Goal: Task Accomplishment & Management: Use online tool/utility

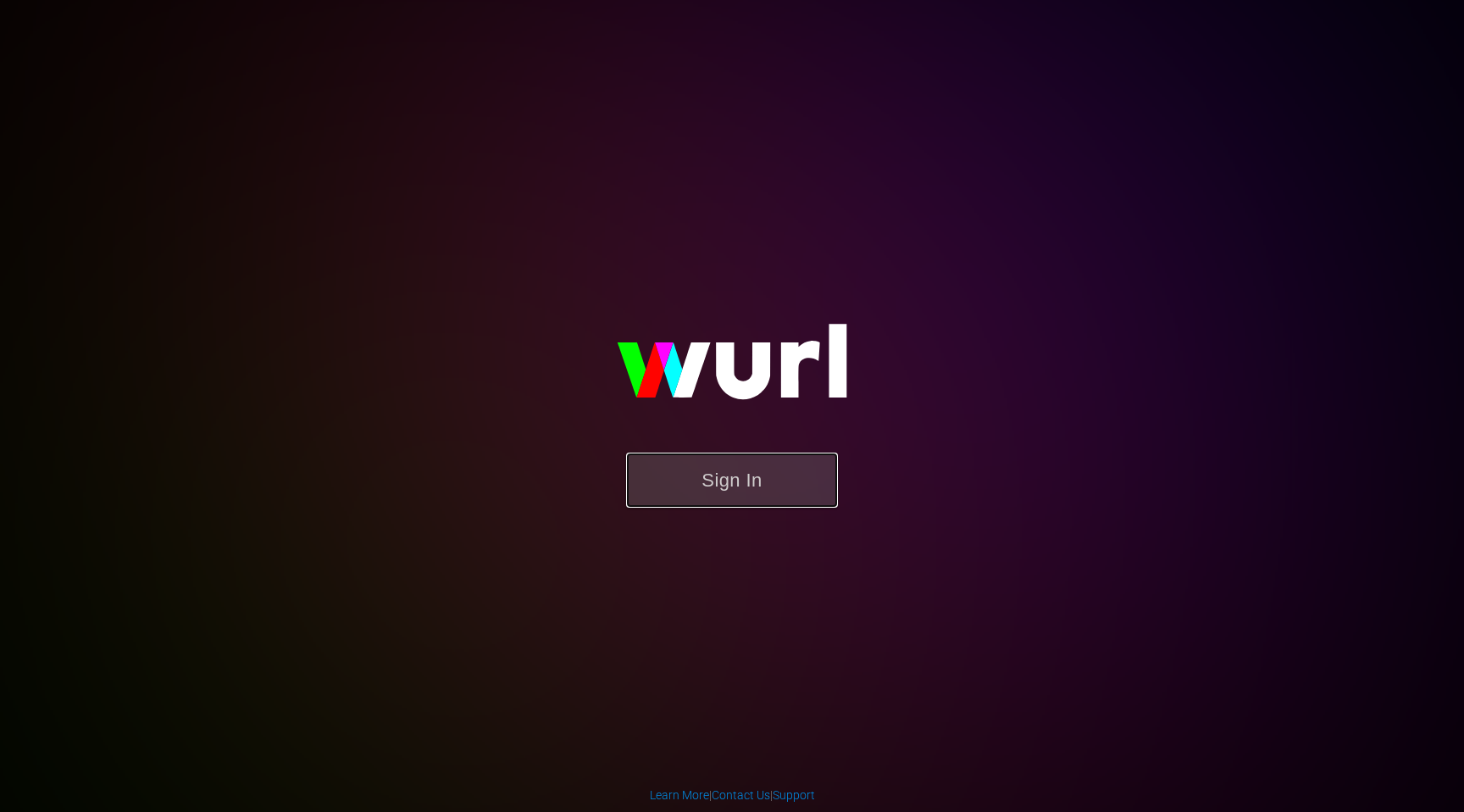
click at [749, 483] on button "Sign In" at bounding box center [732, 479] width 211 height 55
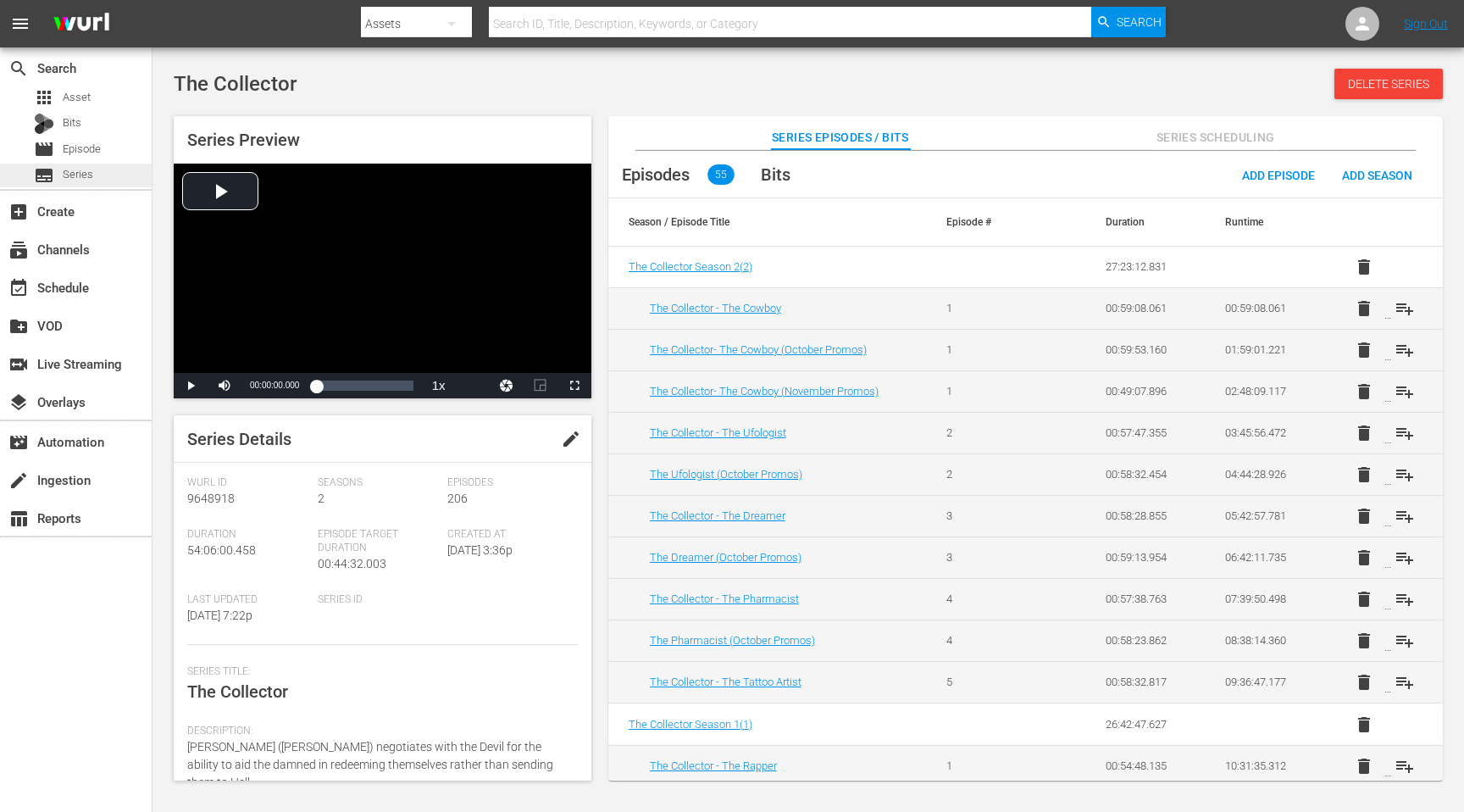
click at [67, 169] on span "Series" at bounding box center [77, 174] width 30 height 17
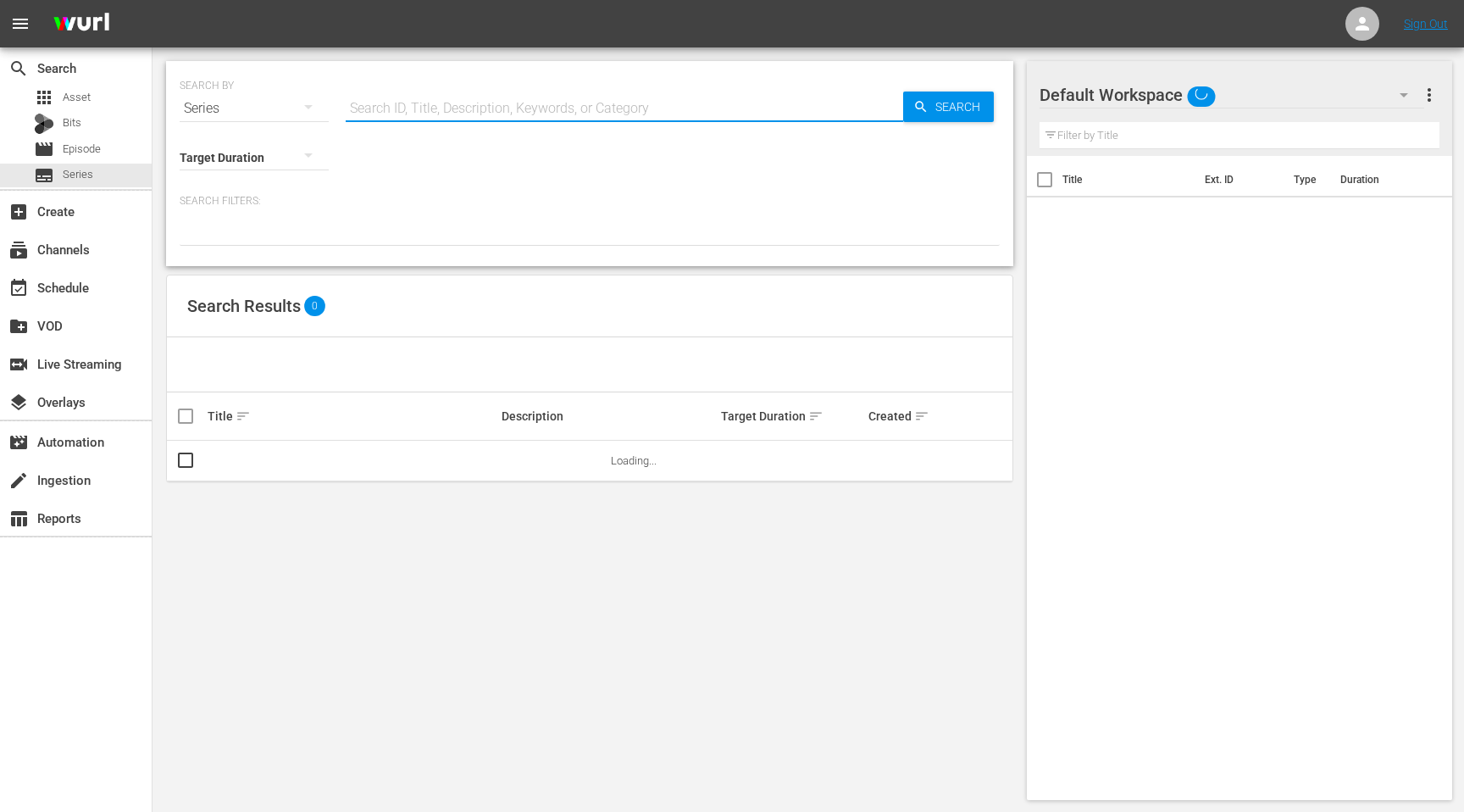
click at [450, 111] on input "text" at bounding box center [624, 109] width 558 height 41
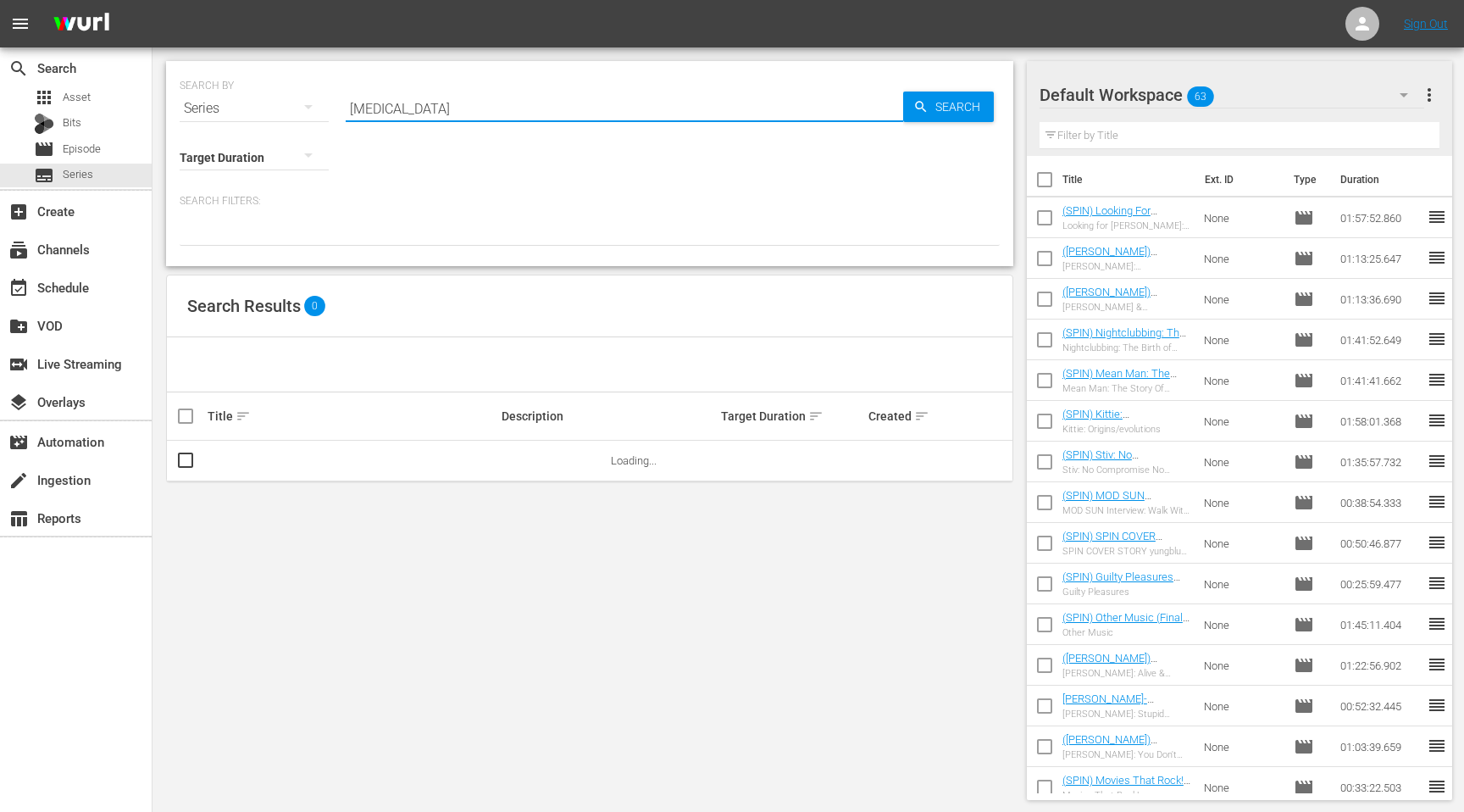
type input "[MEDICAL_DATA]"
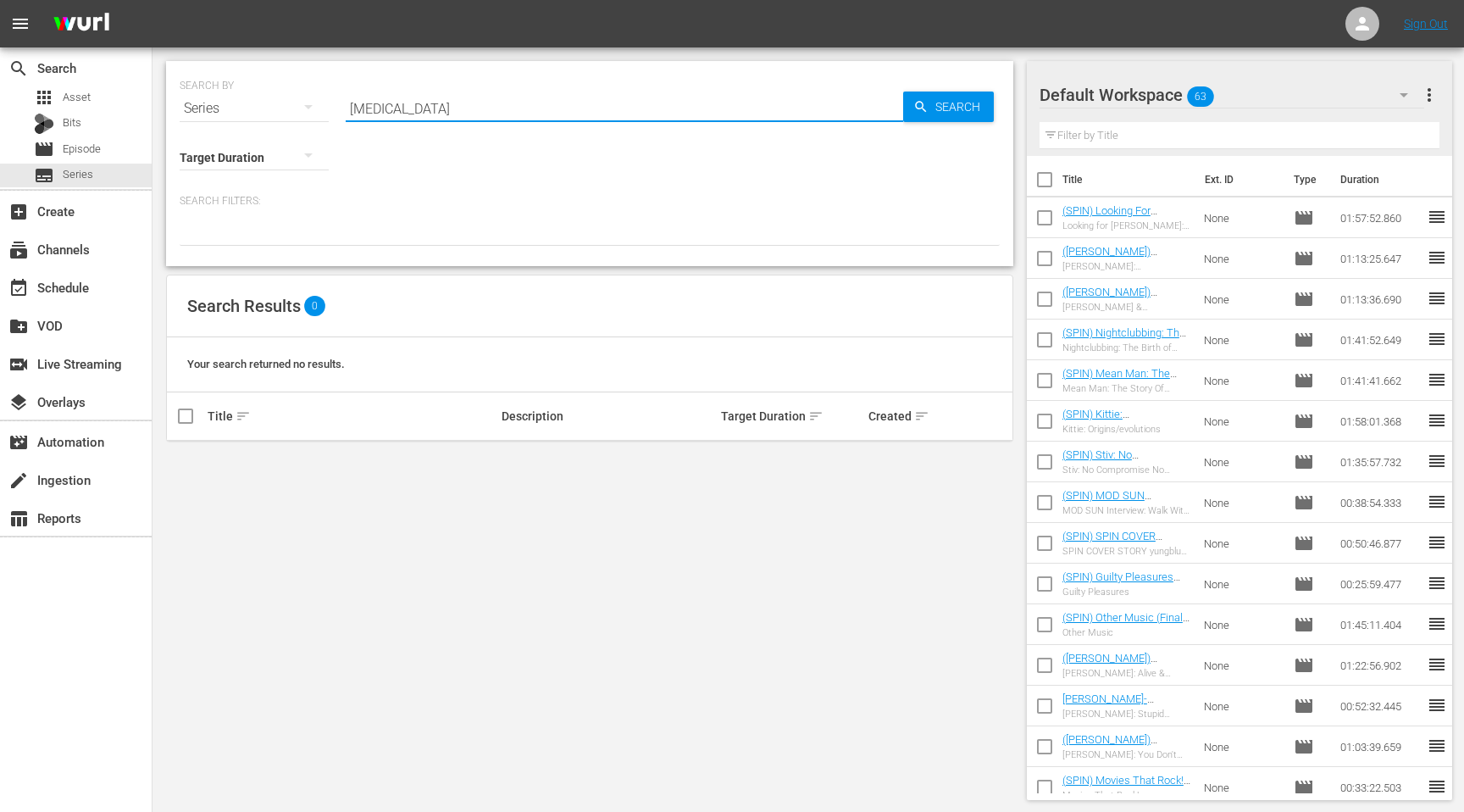
click at [501, 109] on input "[MEDICAL_DATA]" at bounding box center [624, 109] width 558 height 41
click at [951, 109] on span "Search" at bounding box center [961, 107] width 66 height 30
click at [120, 491] on div "create Ingestion" at bounding box center [75, 478] width 152 height 34
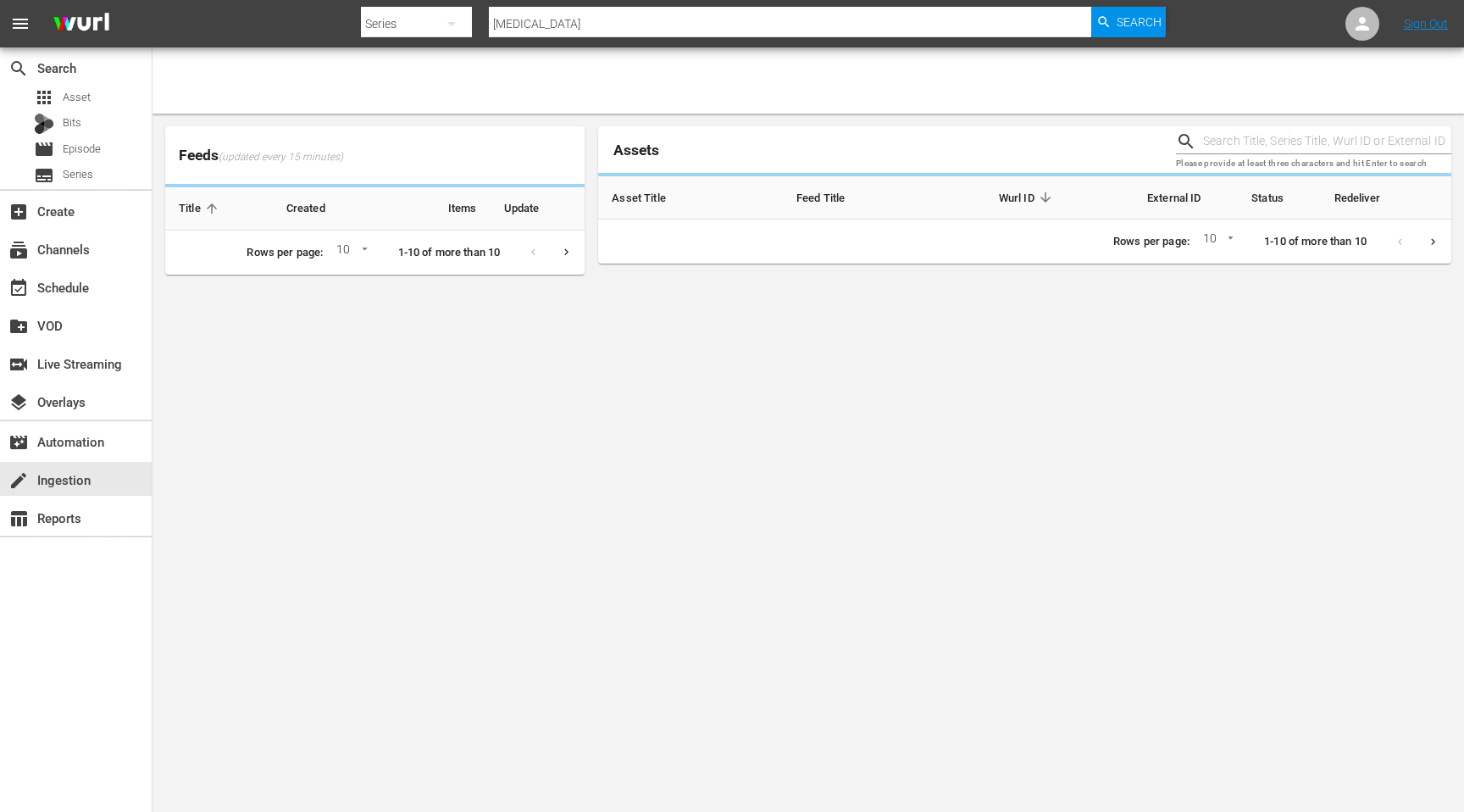
click at [1240, 139] on input "text" at bounding box center [1328, 142] width 249 height 25
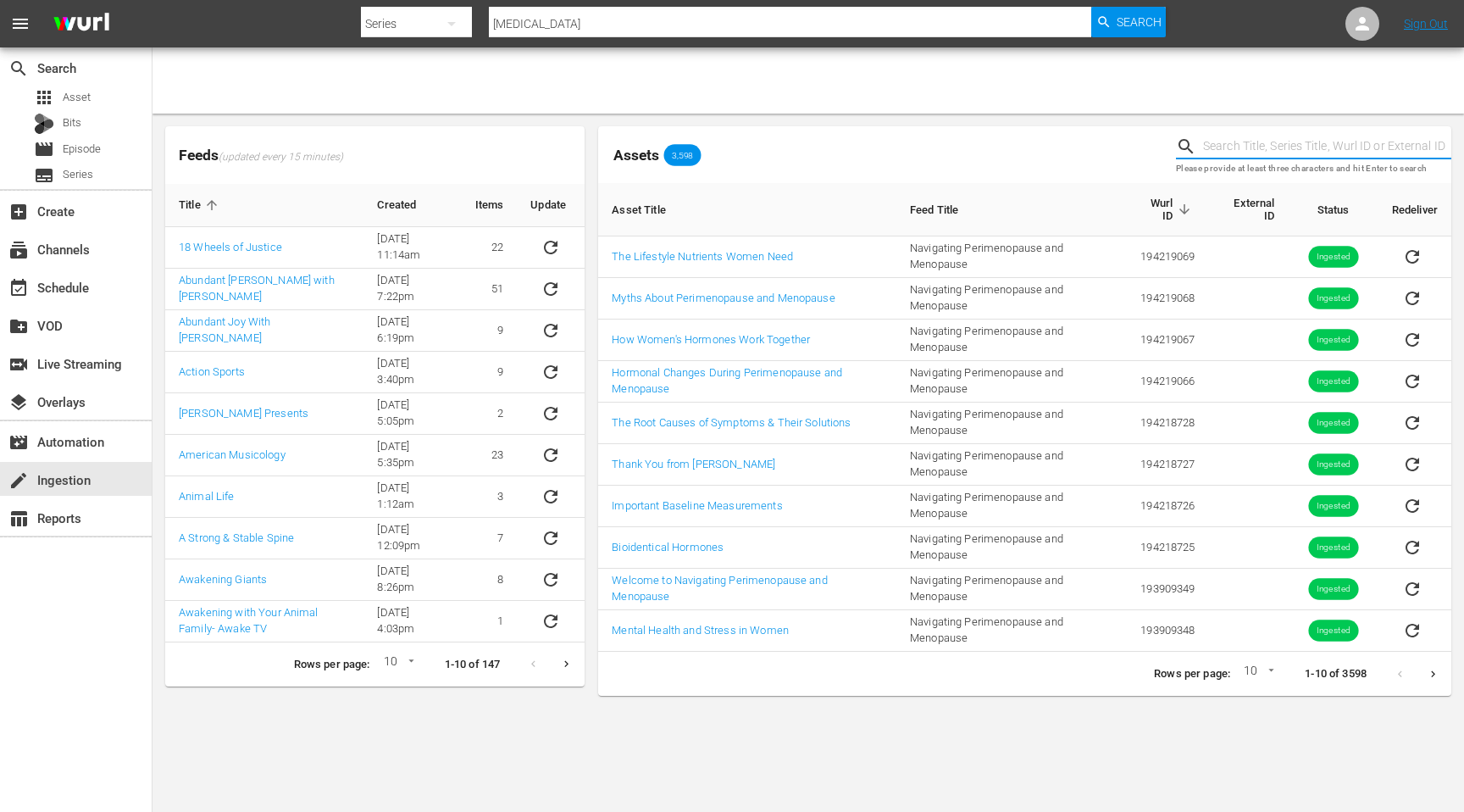
paste input "Introduction to Hypnotherapy for Mental Health"
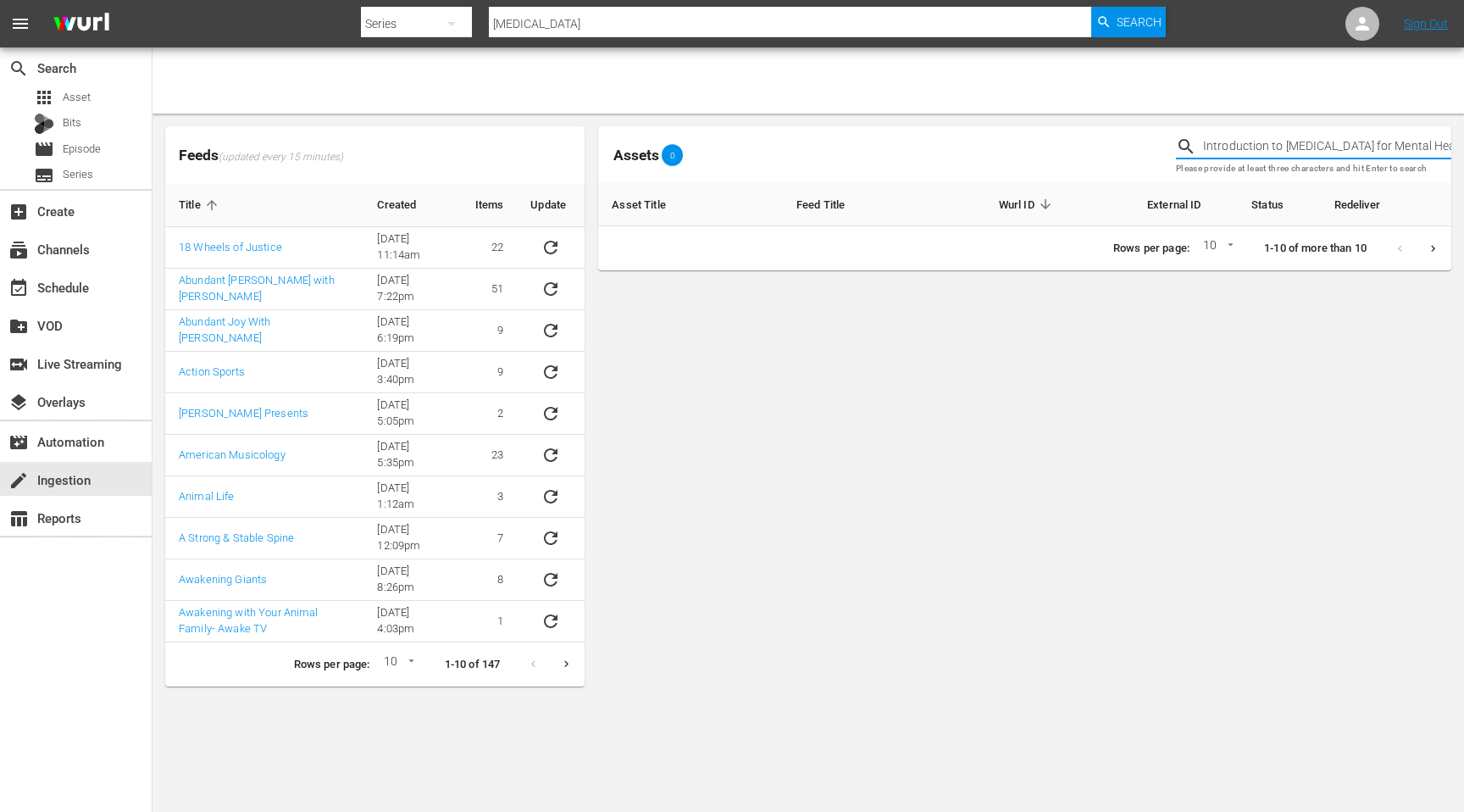
drag, startPoint x: 1450, startPoint y: 145, endPoint x: 1286, endPoint y: 149, distance: 164.0
click at [1286, 149] on input "Introduction to Hypnotherapy for Mental Health" at bounding box center [1328, 147] width 249 height 25
click at [1429, 148] on input "Introduction to Hypnotherapy for Mental Health" at bounding box center [1328, 147] width 249 height 25
drag, startPoint x: 1450, startPoint y: 145, endPoint x: 1359, endPoint y: 150, distance: 91.1
click at [1359, 150] on input "Introduction to Hypnotherapy for Mental Health" at bounding box center [1328, 147] width 249 height 25
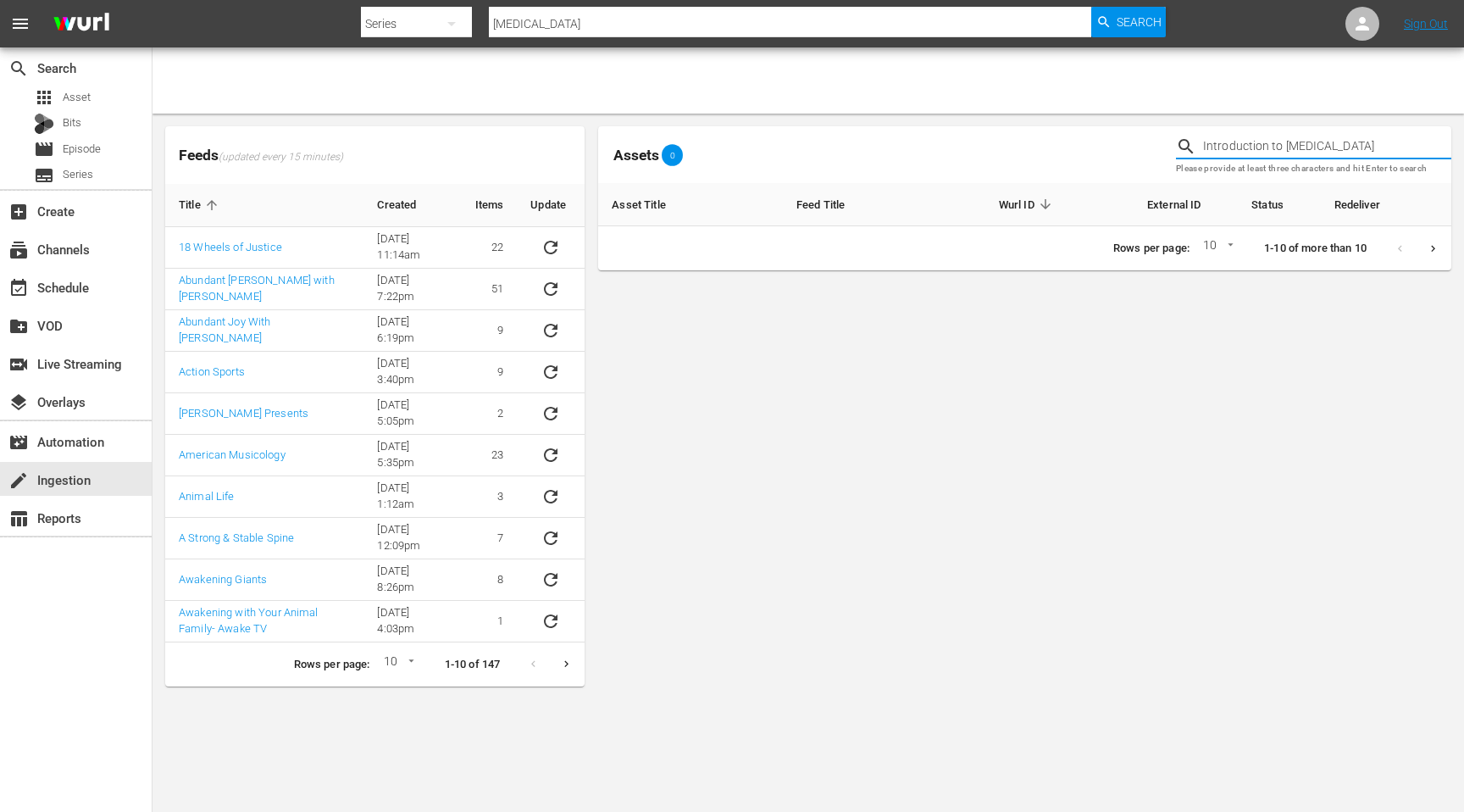
click at [1277, 142] on input "Introduction to Hypnotherapy" at bounding box center [1328, 147] width 249 height 25
paste input "Feel Your Feelings Hypnotherapy Meditation"
type input "Feel Your Feelings Hypnotherapy Meditation"
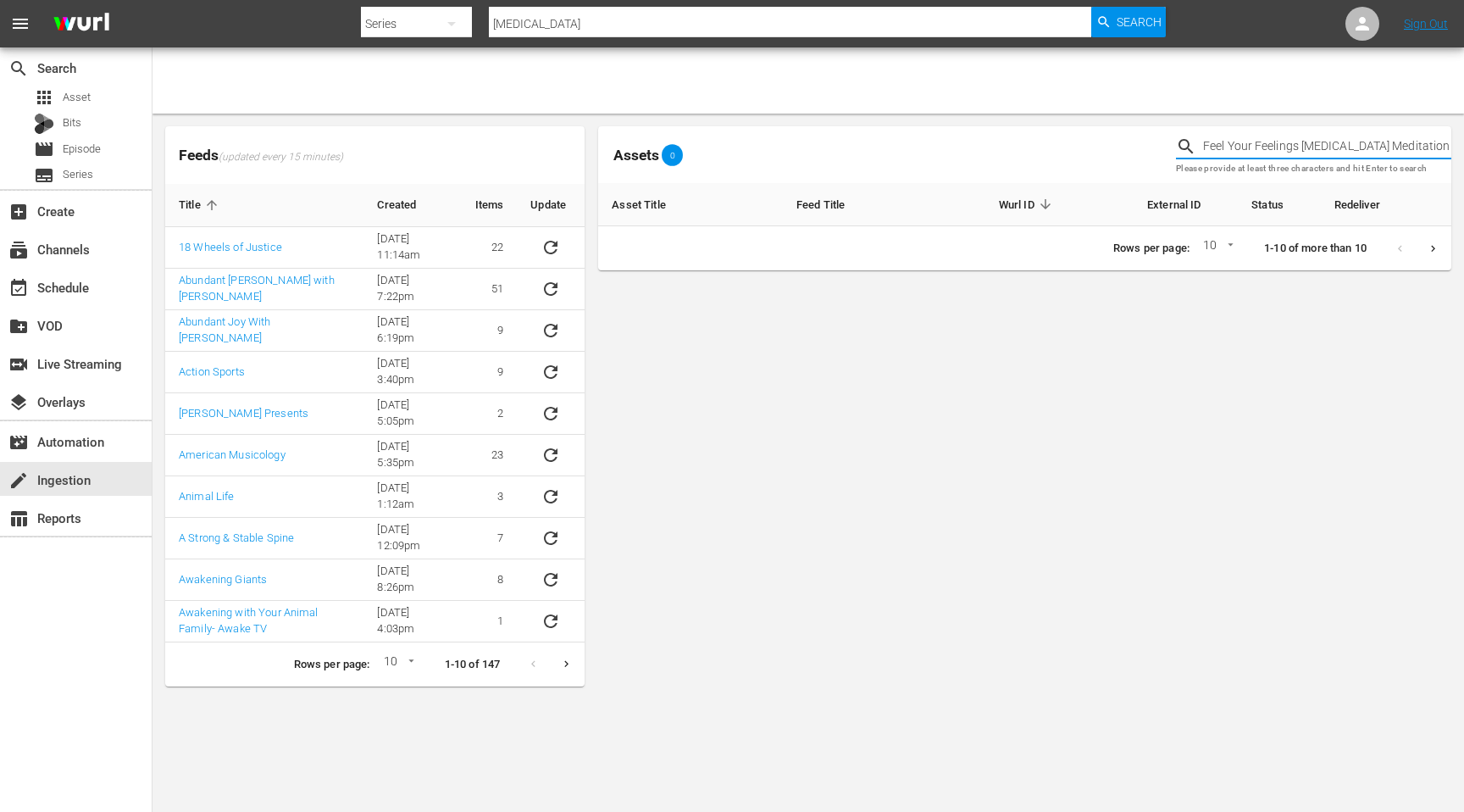
click at [1393, 140] on input "Feel Your Feelings Hypnotherapy Meditation" at bounding box center [1328, 147] width 249 height 25
click at [1394, 140] on input "Feel Your Feelings Hypnotherapy Meditation" at bounding box center [1328, 147] width 249 height 25
click at [1267, 140] on input "text" at bounding box center [1328, 147] width 249 height 25
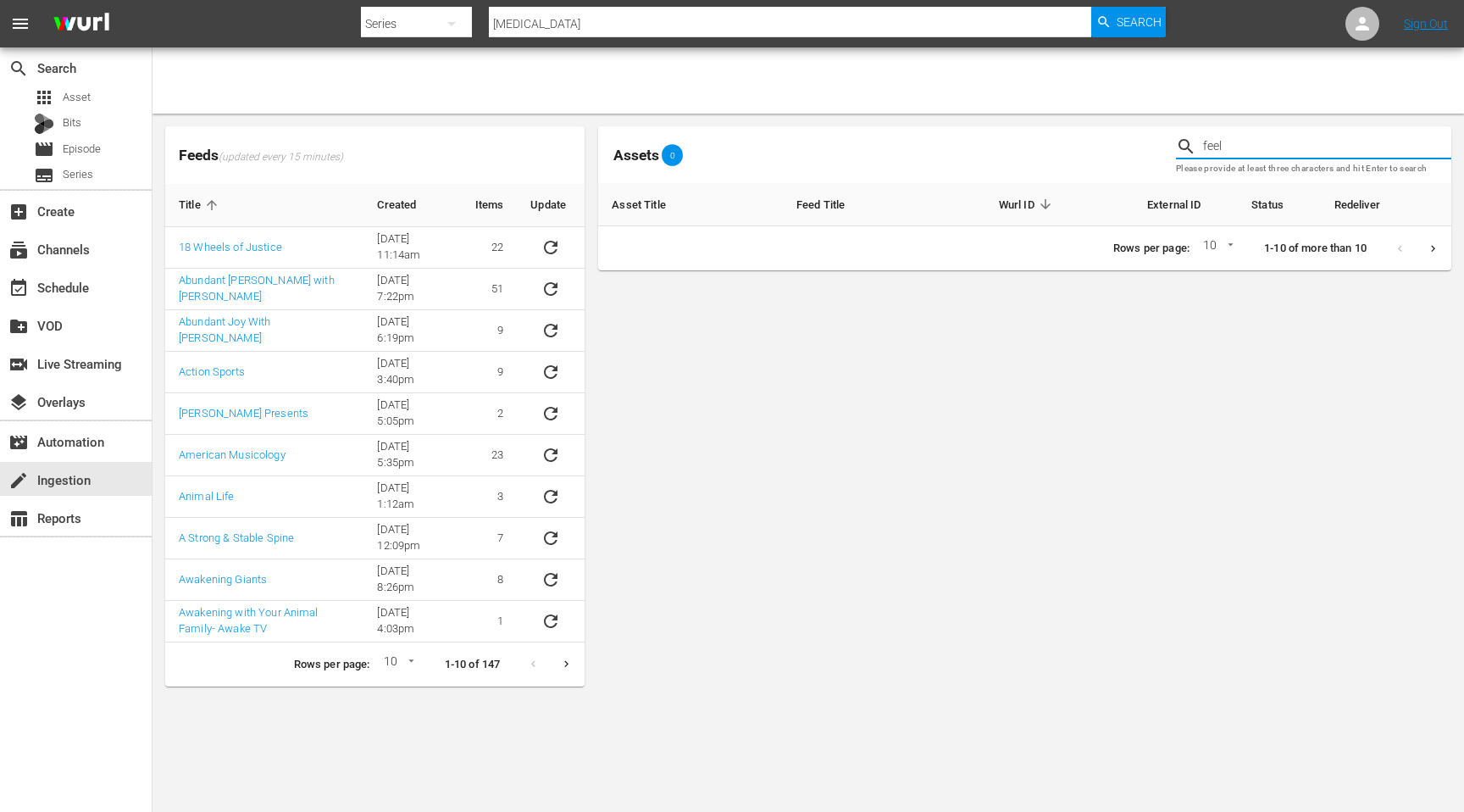
type input "feel"
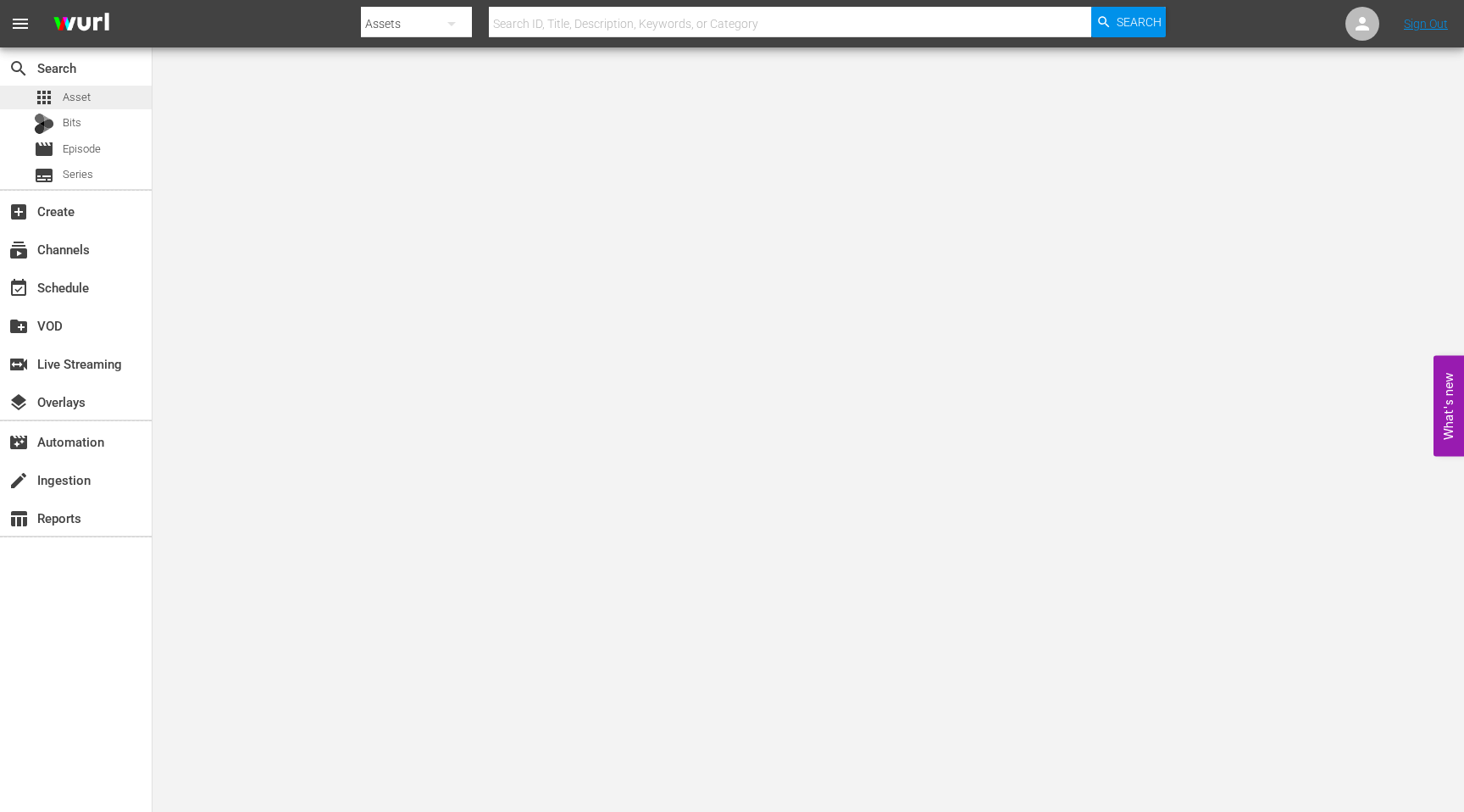
click at [83, 102] on span "Asset" at bounding box center [76, 97] width 28 height 17
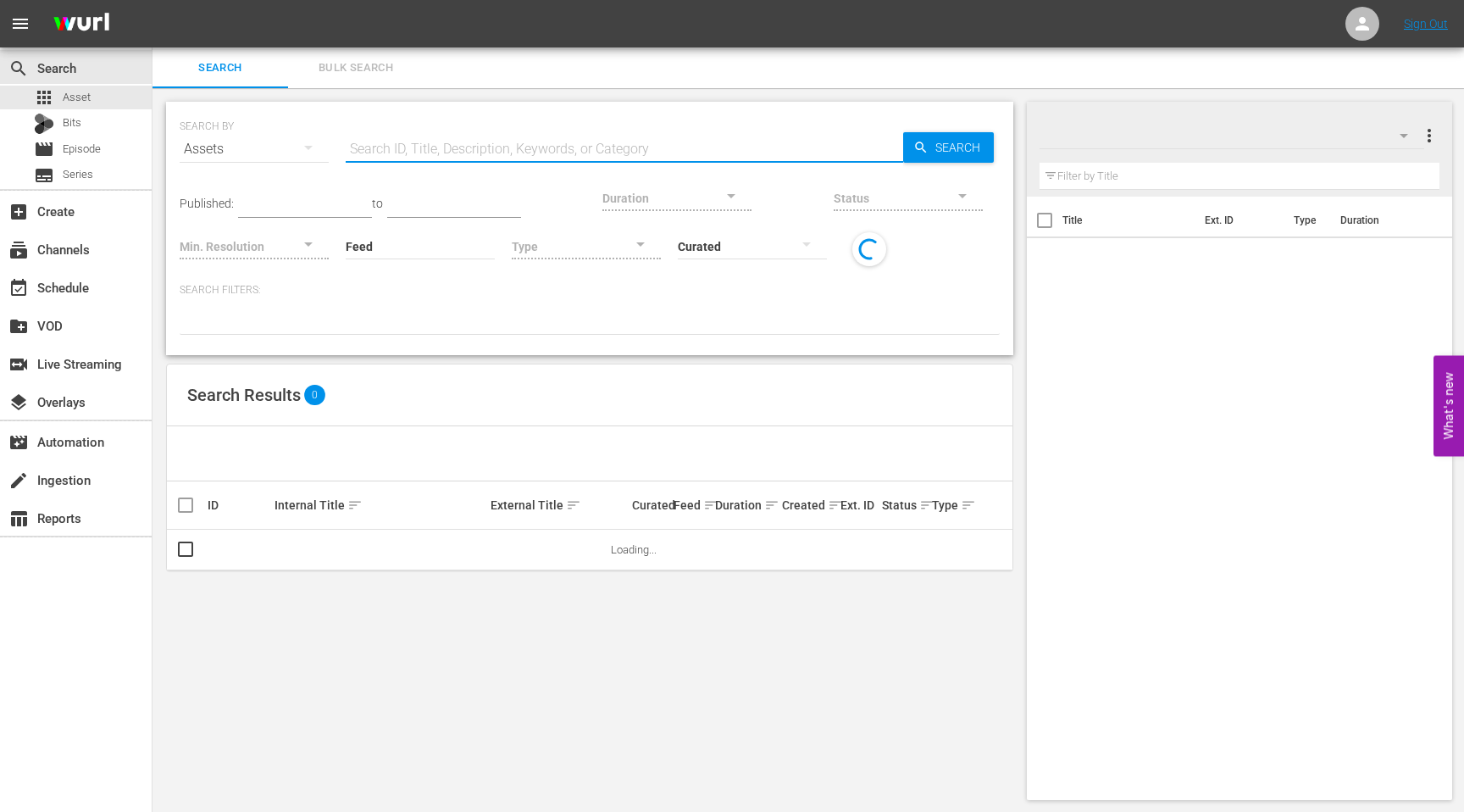
click at [391, 153] on input "text" at bounding box center [624, 150] width 558 height 41
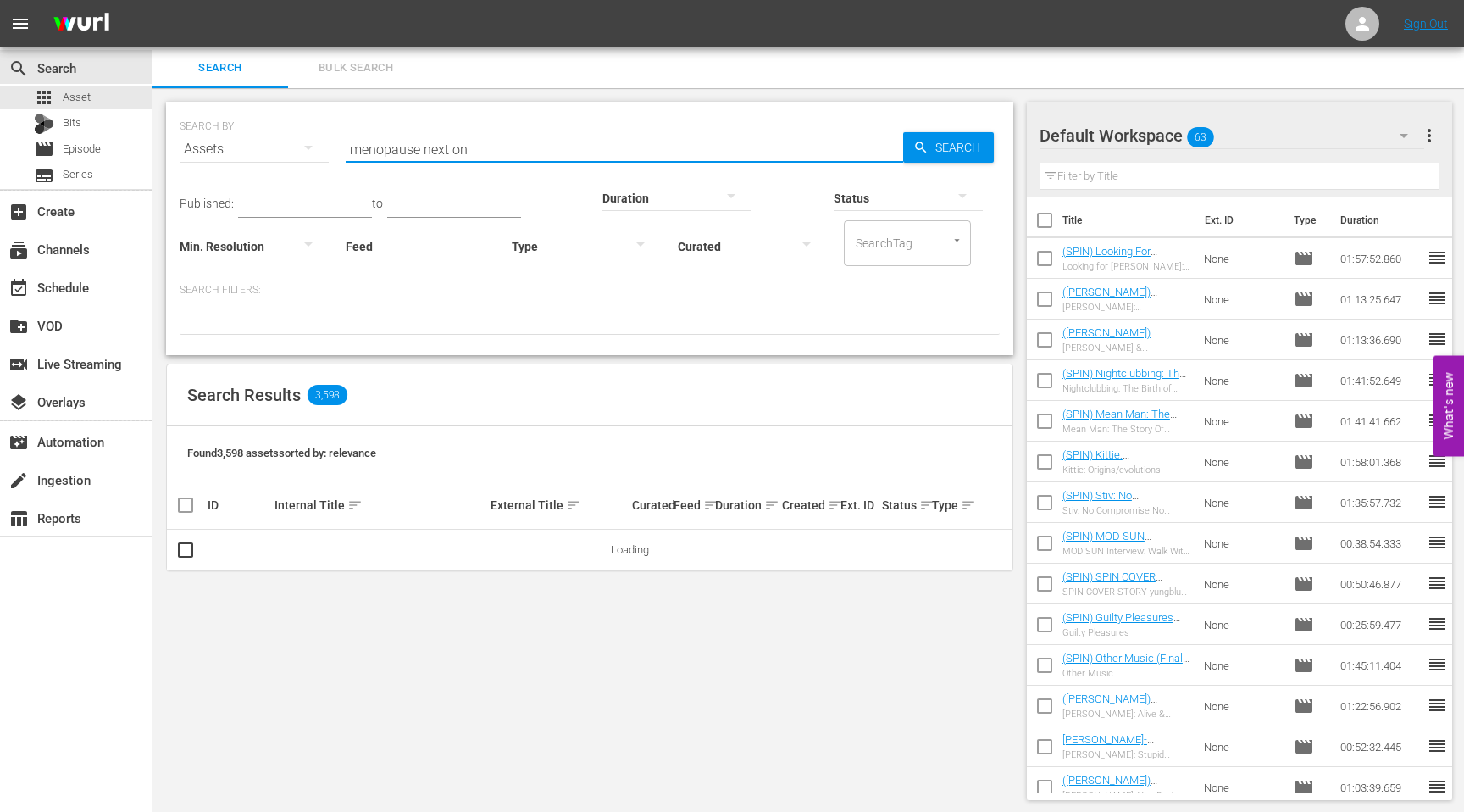
type input "menopause next on"
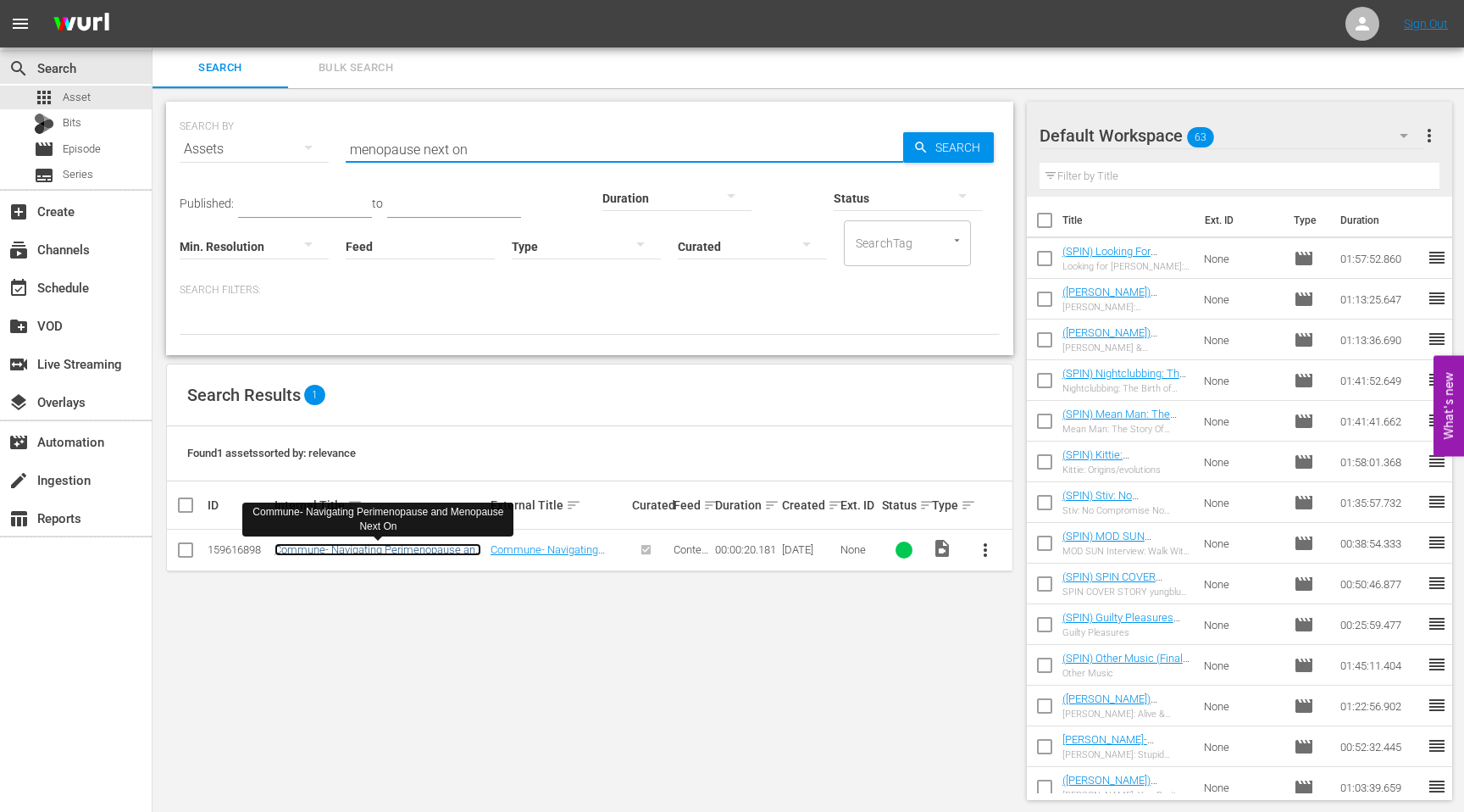
click at [464, 548] on link "Commune- Navigating Perimenopause and Menopause Next On" at bounding box center [378, 556] width 206 height 25
click at [420, 547] on link "Commune- Navigating Perimenopause and Menopause Next On" at bounding box center [378, 556] width 206 height 25
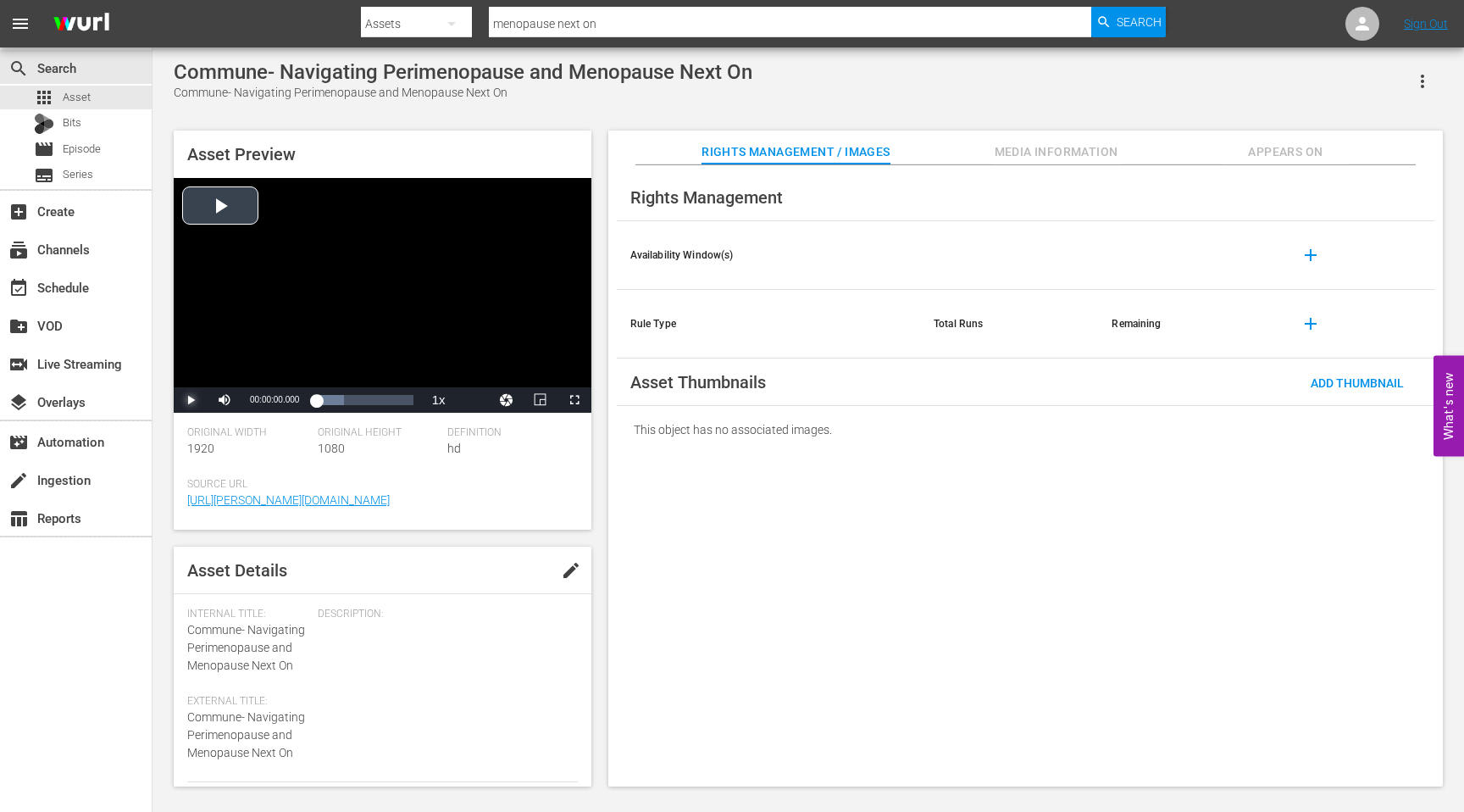
click at [191, 400] on span "Video Player" at bounding box center [191, 400] width 0 height 0
drag, startPoint x: 325, startPoint y: 401, endPoint x: 371, endPoint y: 401, distance: 46.0
click at [371, 401] on div "00:00:01.468" at bounding box center [343, 399] width 55 height 17
click at [191, 400] on span "Video Player" at bounding box center [191, 400] width 0 height 0
